Goal: Navigation & Orientation: Go to known website

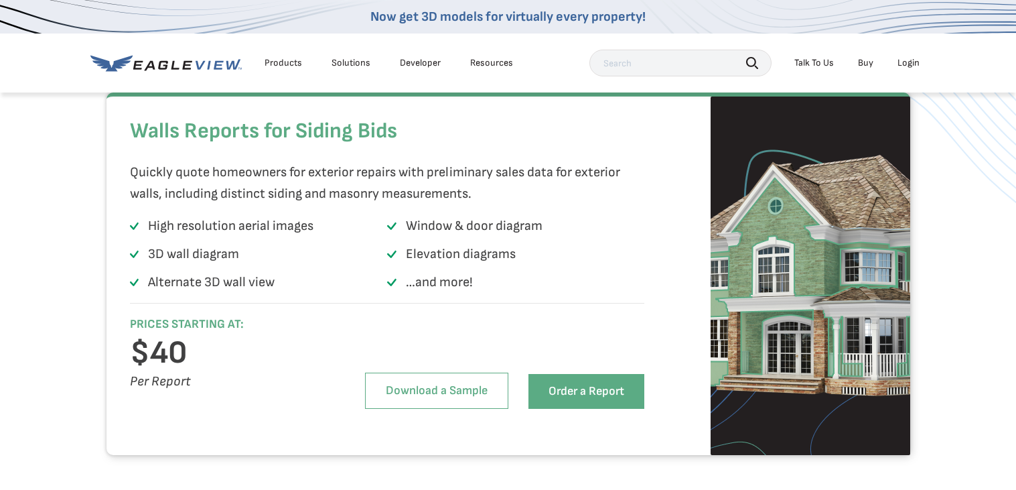
scroll to position [1294, 0]
click at [443, 293] on p "…and more!" at bounding box center [439, 282] width 67 height 21
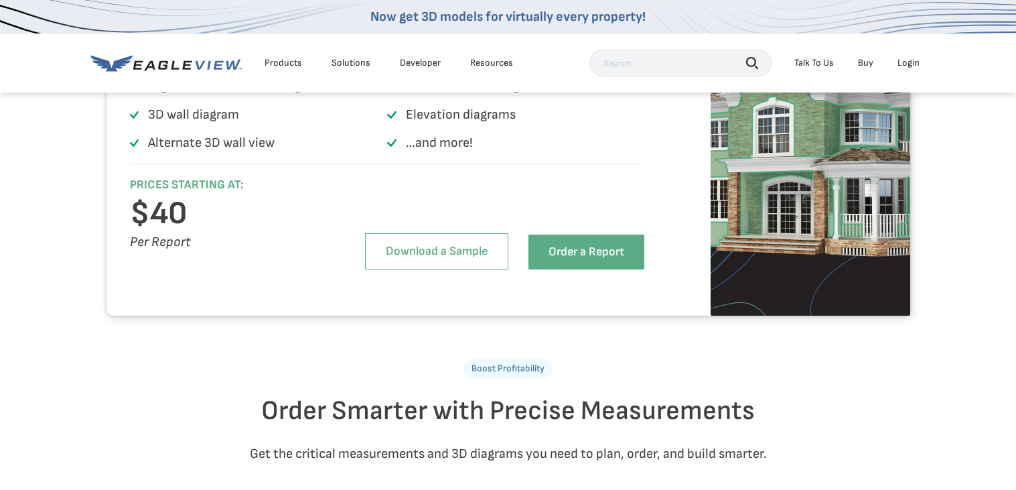
scroll to position [0, 0]
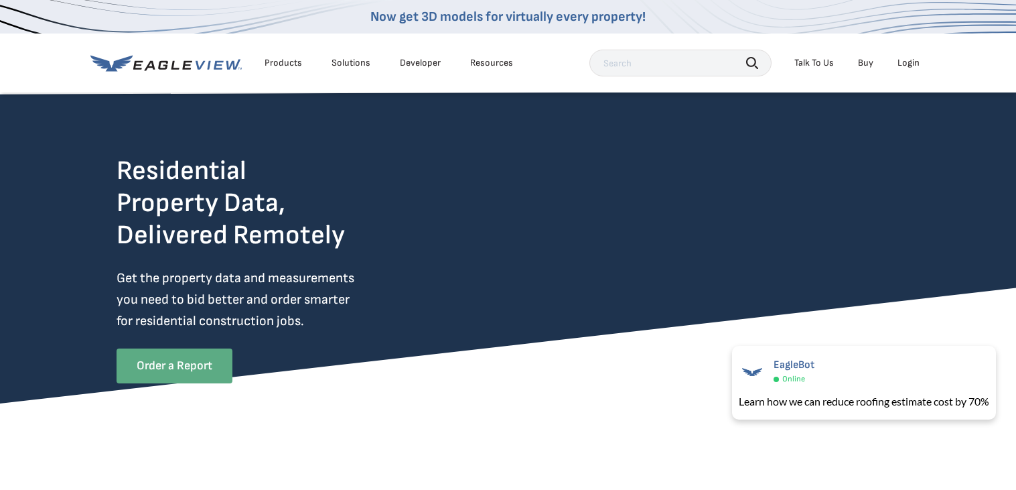
click at [196, 374] on link "Order a Report" at bounding box center [175, 365] width 116 height 35
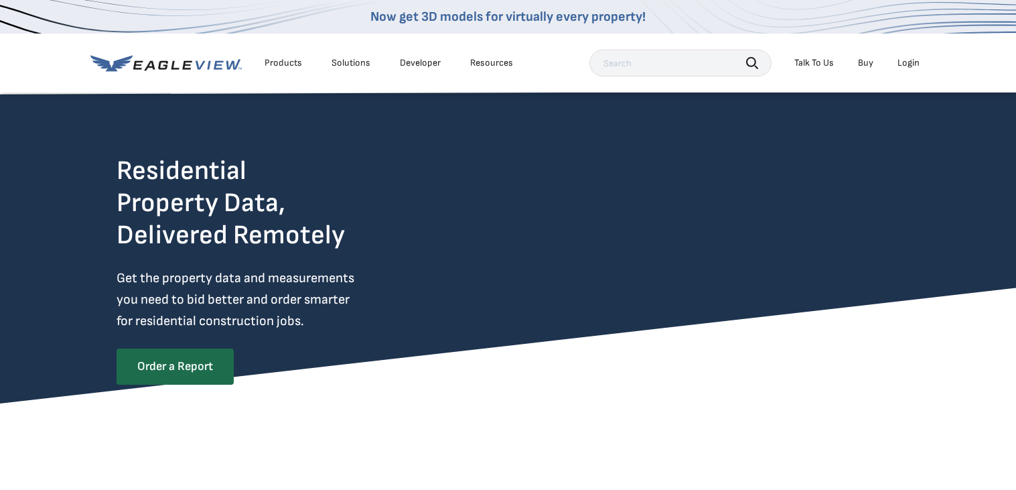
click at [914, 62] on div "Login" at bounding box center [909, 63] width 22 height 12
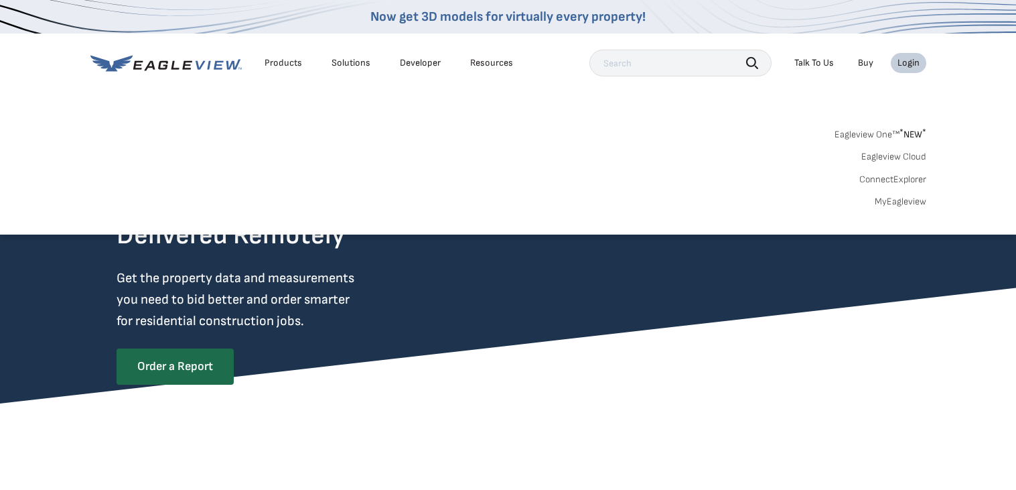
click at [900, 182] on link "ConnectExplorer" at bounding box center [892, 179] width 67 height 12
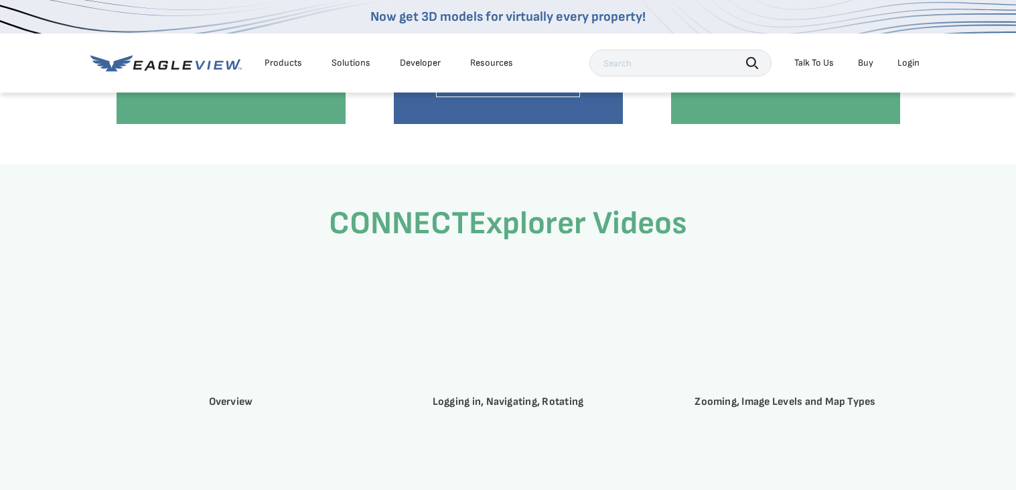
scroll to position [1713, 0]
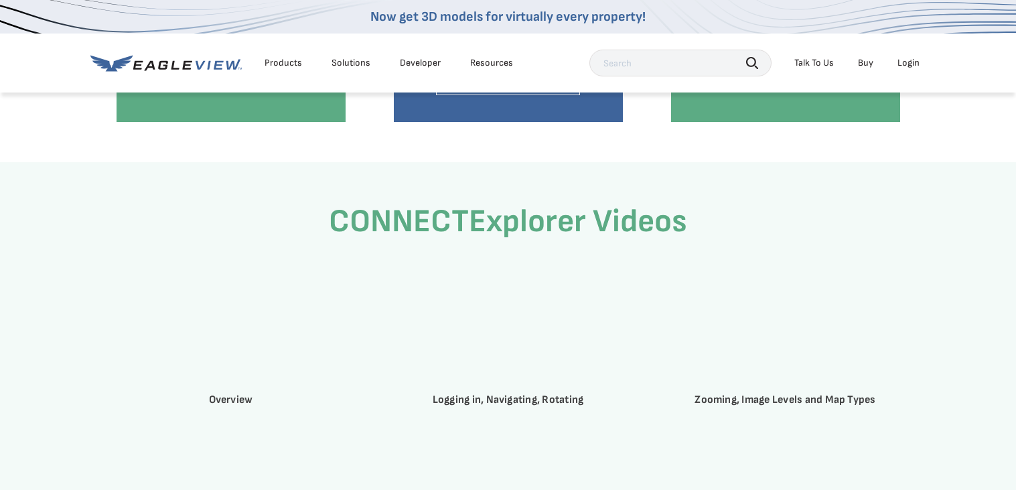
click at [913, 64] on div "Login" at bounding box center [909, 63] width 22 height 12
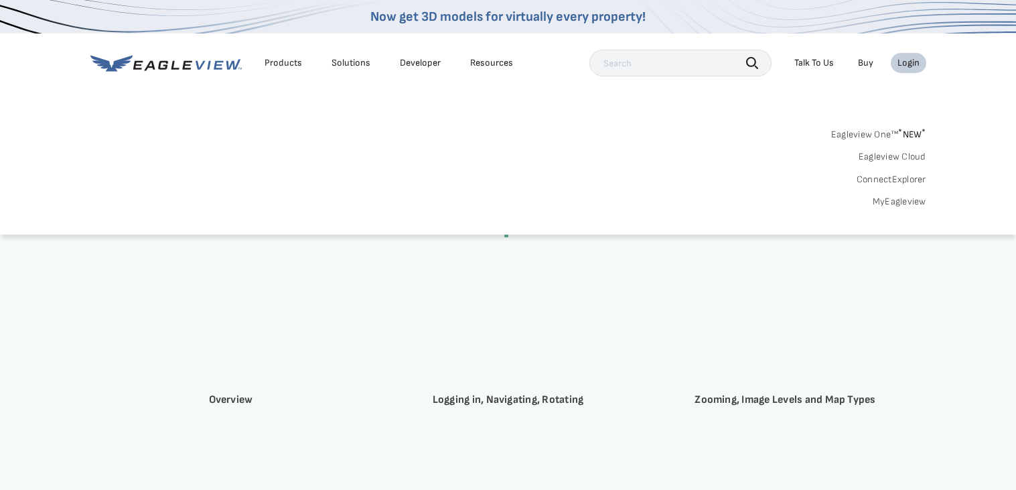
click at [902, 200] on link "MyEagleview" at bounding box center [900, 202] width 54 height 12
